Goal: Information Seeking & Learning: Learn about a topic

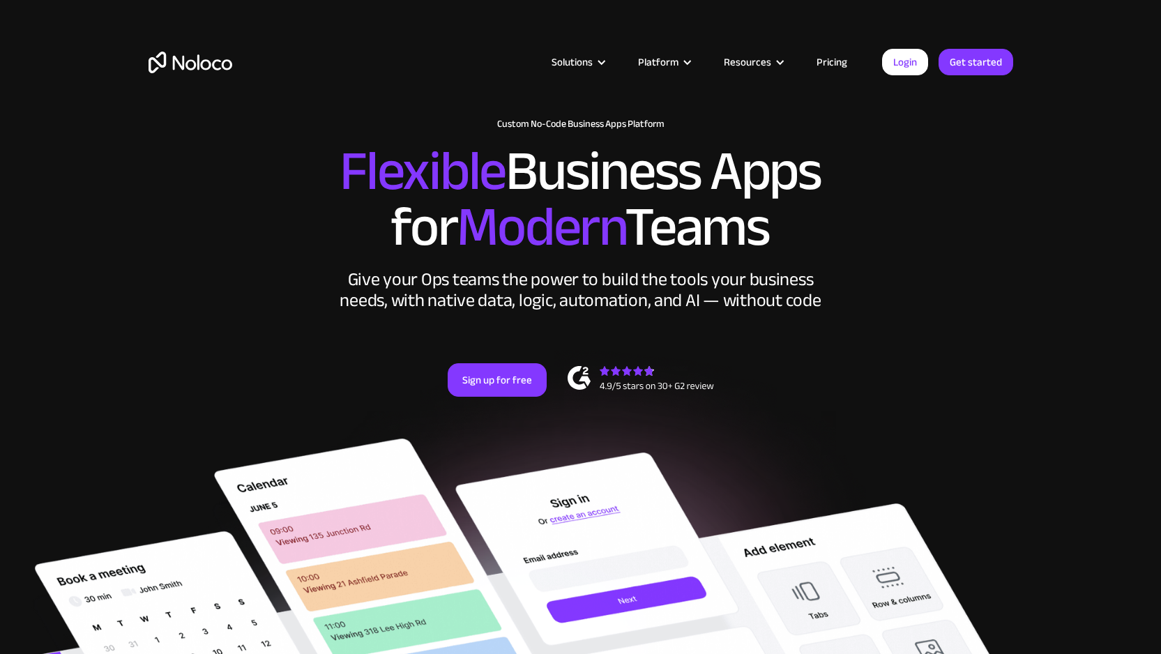
click at [825, 61] on link "Pricing" at bounding box center [832, 62] width 66 height 18
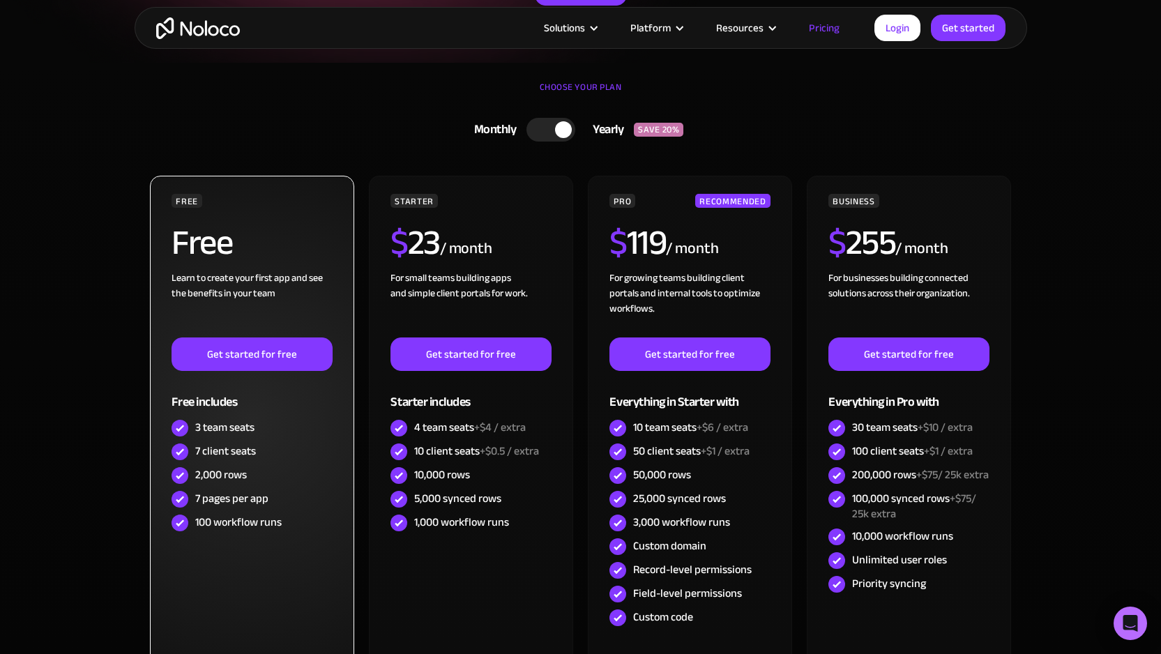
scroll to position [577, 0]
